Goal: Find specific page/section: Find specific page/section

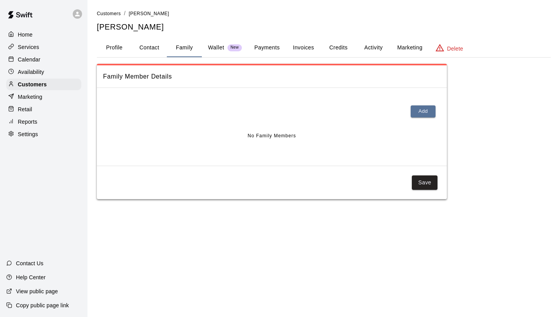
click at [40, 58] on div "Calendar" at bounding box center [43, 60] width 75 height 12
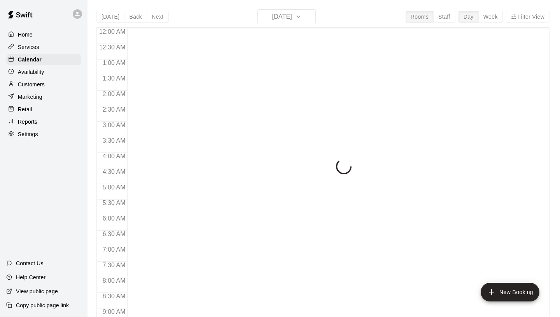
click at [35, 46] on p "Services" at bounding box center [28, 47] width 21 height 8
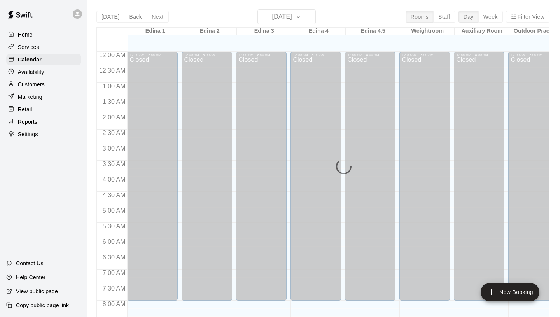
scroll to position [361, 0]
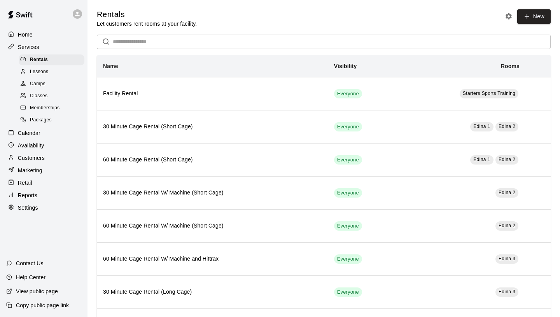
click at [52, 85] on div "Camps" at bounding box center [52, 84] width 66 height 11
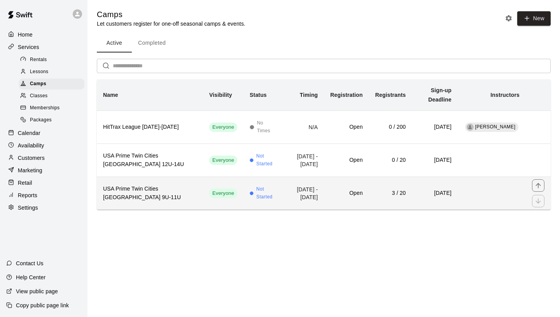
click at [283, 179] on td "[DATE] - [DATE]" at bounding box center [303, 193] width 40 height 33
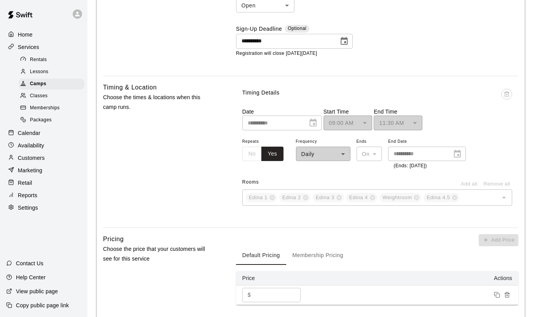
scroll to position [262, 0]
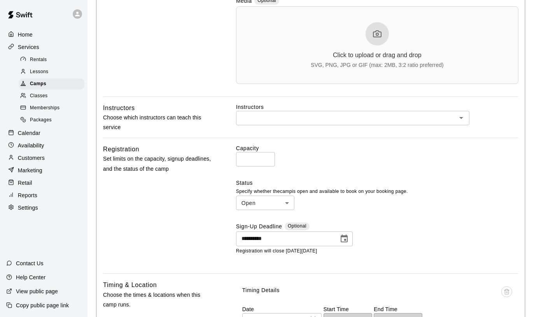
click at [29, 36] on p "Home" at bounding box center [25, 35] width 15 height 8
